Goal: Book appointment/travel/reservation

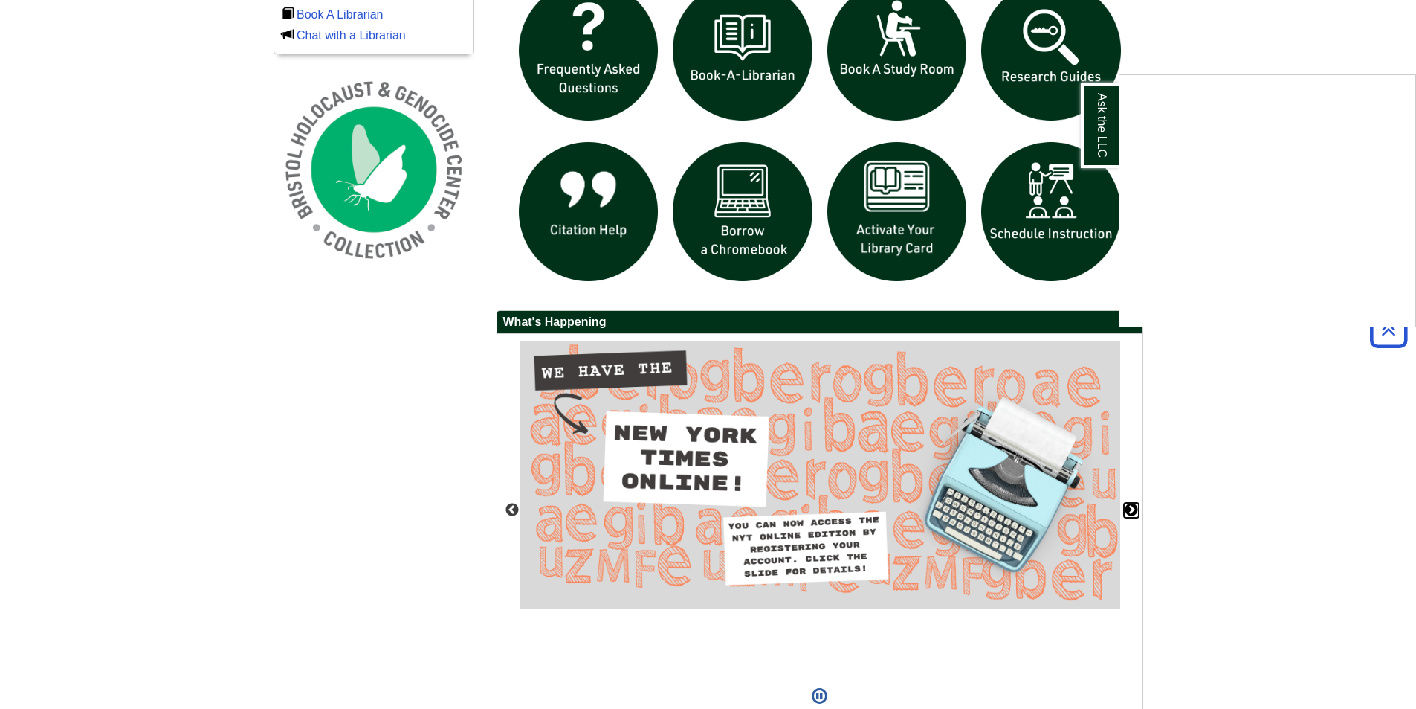
scroll to position [1043, 0]
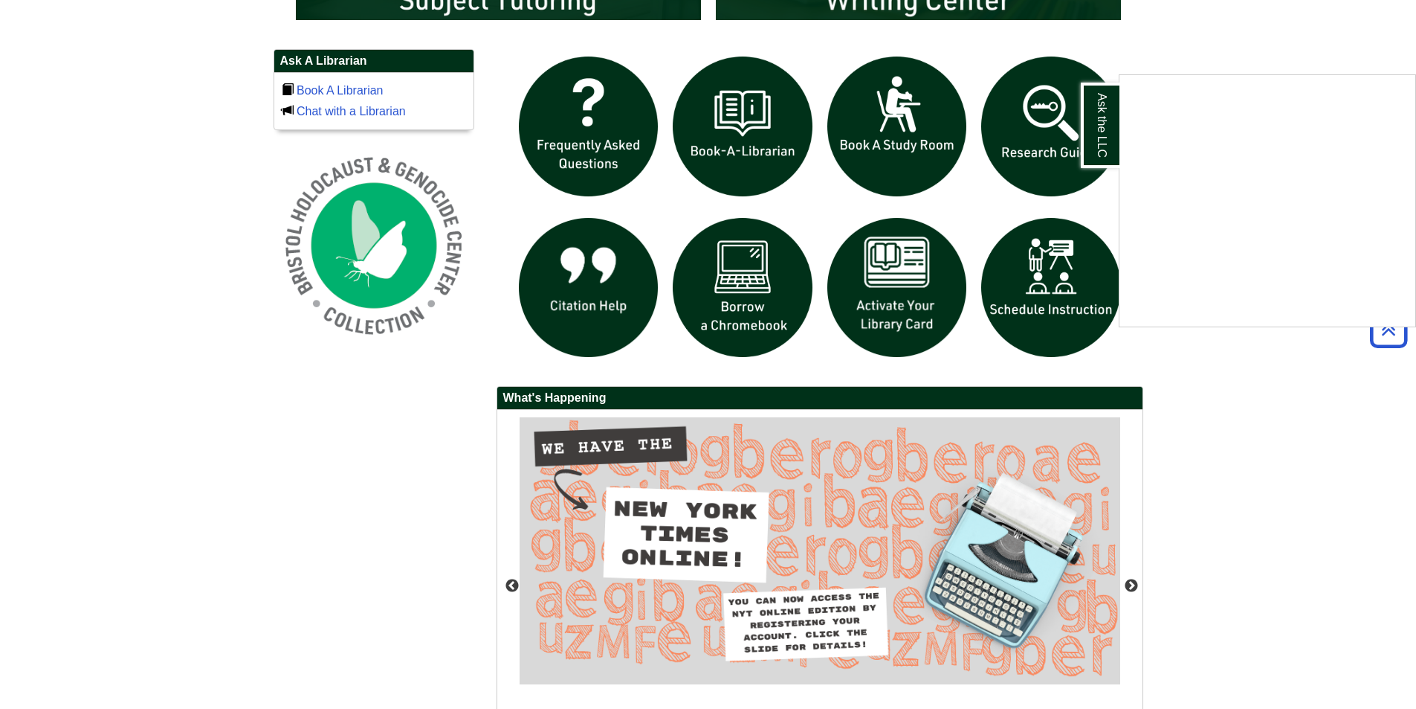
click at [897, 123] on div "Ask the LLC" at bounding box center [708, 354] width 1416 height 709
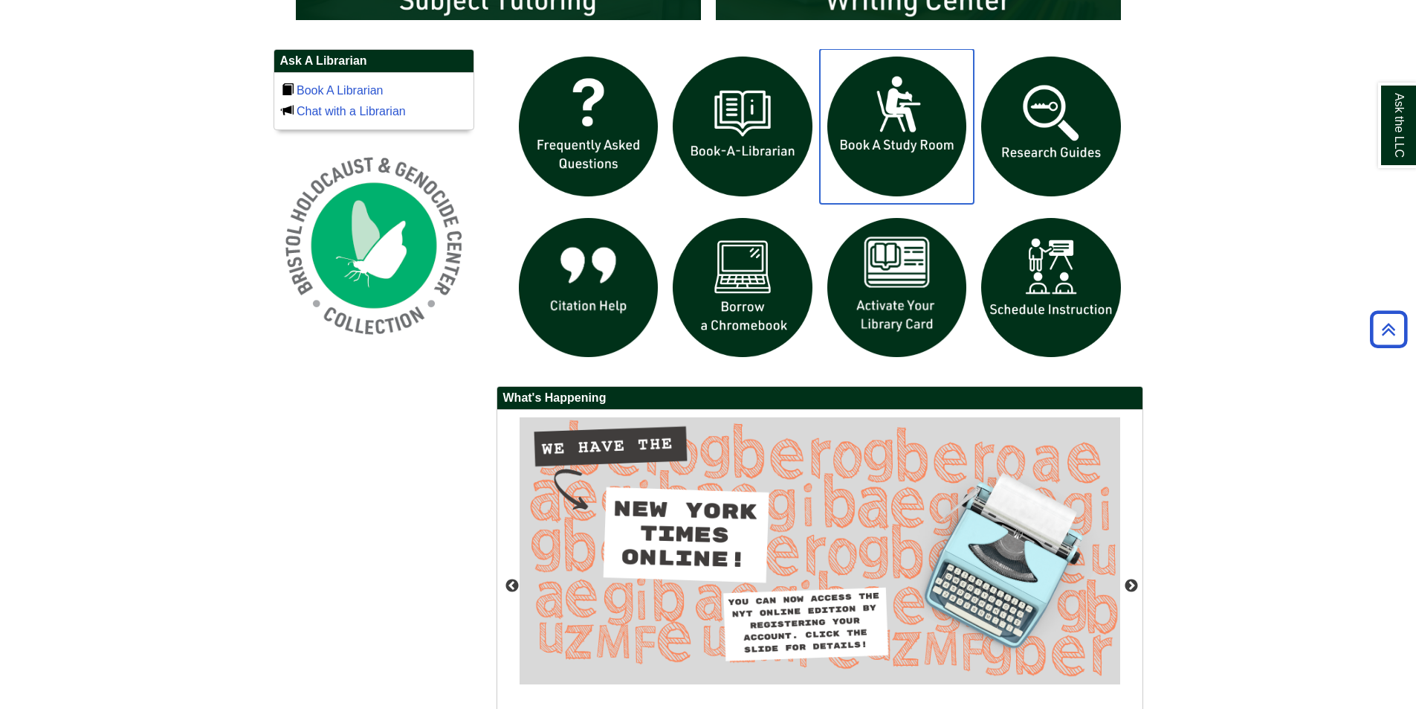
click at [897, 123] on img "slideshow" at bounding box center [897, 126] width 155 height 155
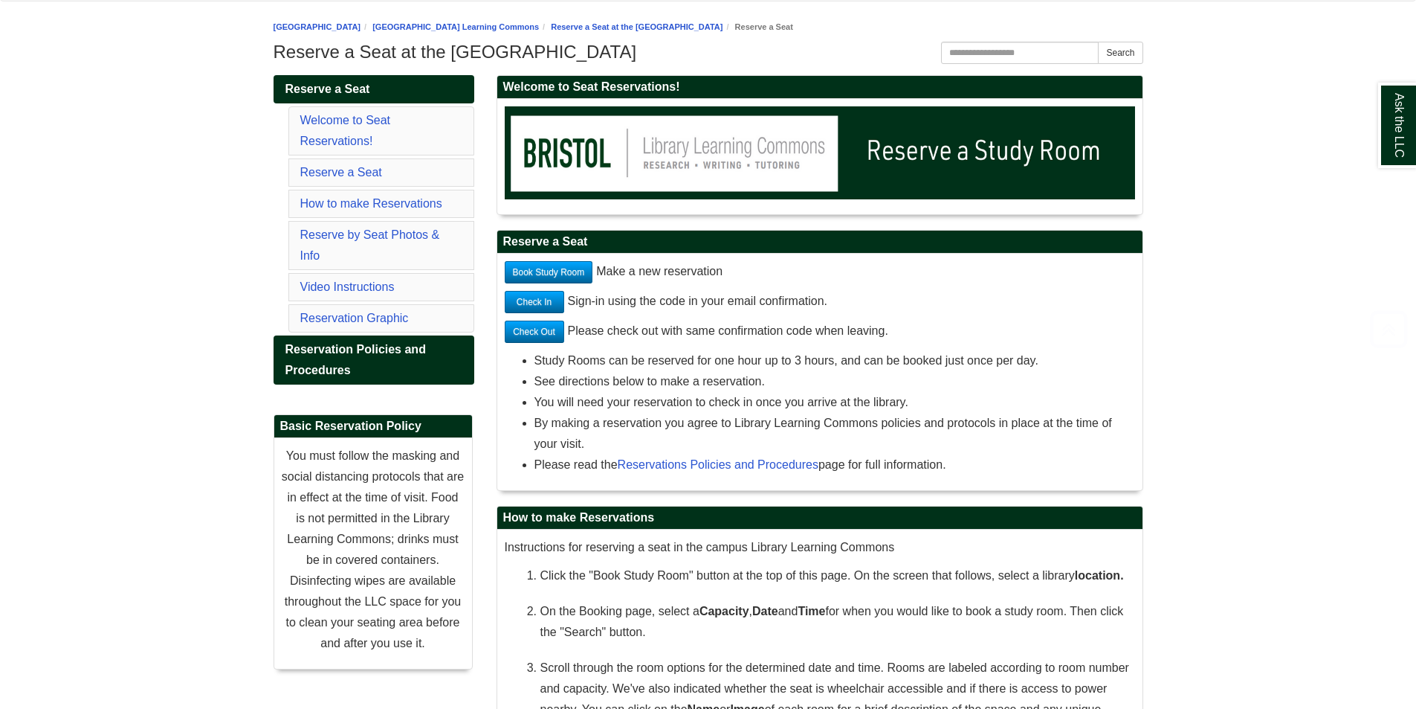
scroll to position [297, 0]
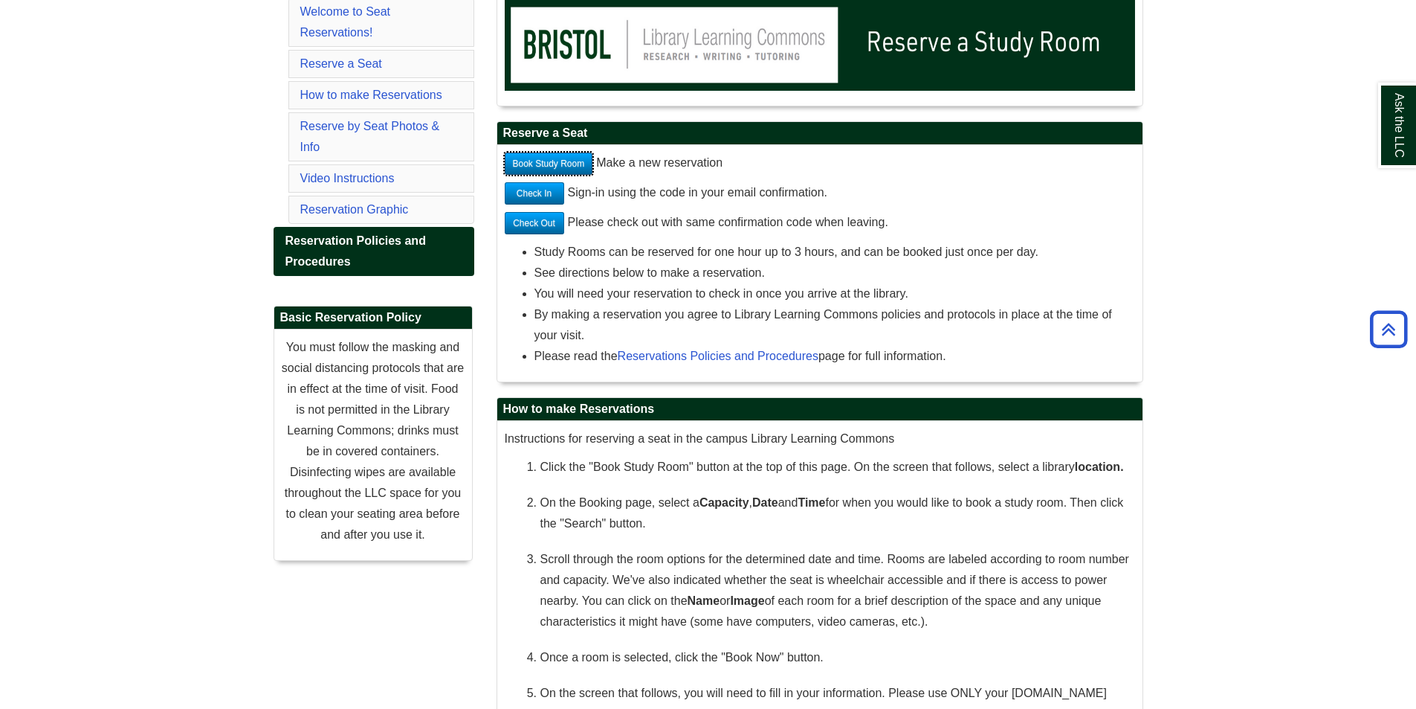
click at [561, 159] on link "Book Study Room" at bounding box center [549, 163] width 88 height 22
